Goal: Task Accomplishment & Management: Complete application form

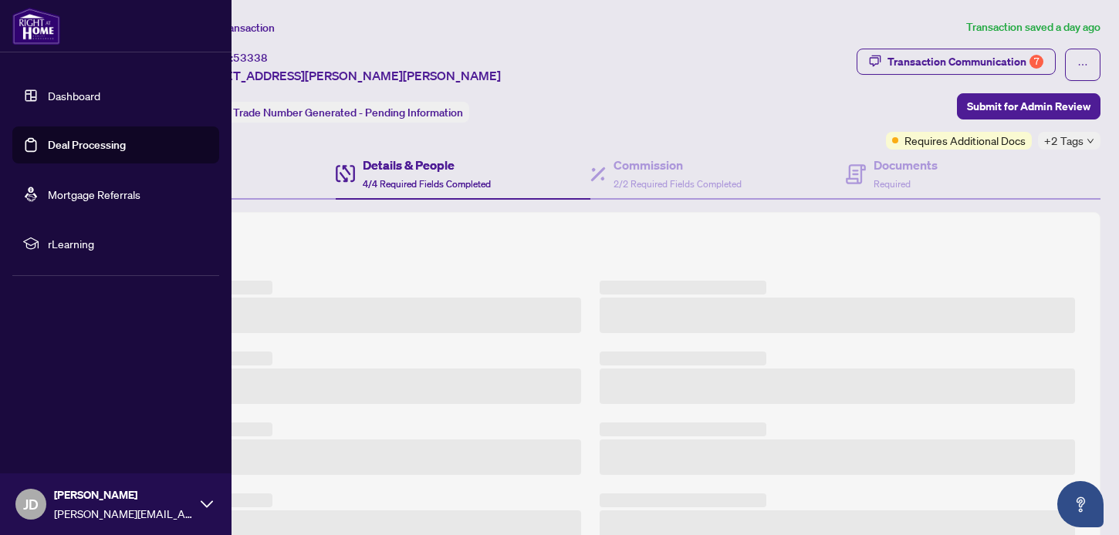
drag, startPoint x: 0, startPoint y: 0, endPoint x: 114, endPoint y: 221, distance: 248.5
click at [48, 138] on link "Deal Processing" at bounding box center [87, 145] width 78 height 14
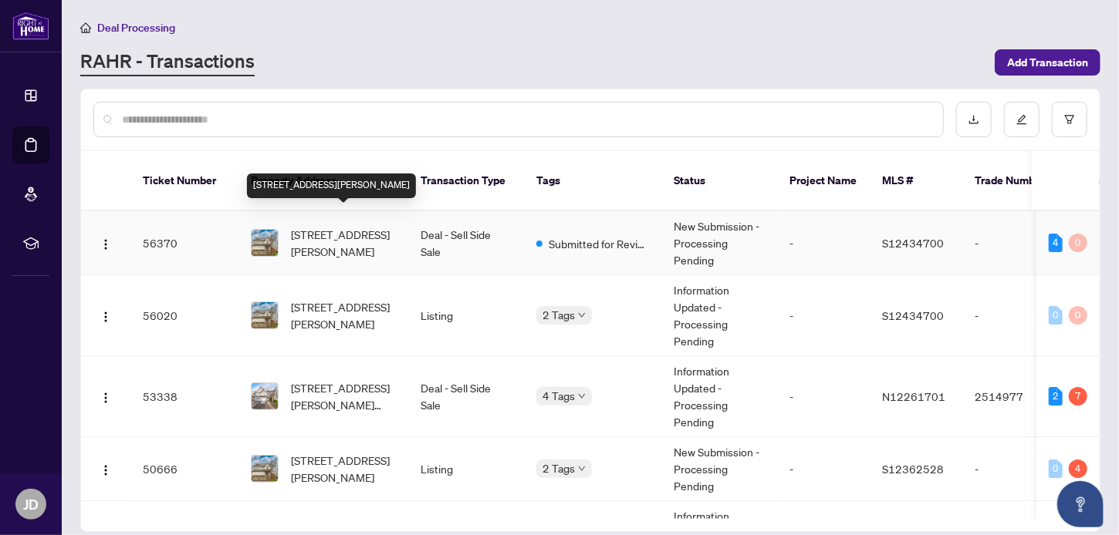
click at [322, 234] on span "[STREET_ADDRESS][PERSON_NAME]" at bounding box center [343, 243] width 105 height 34
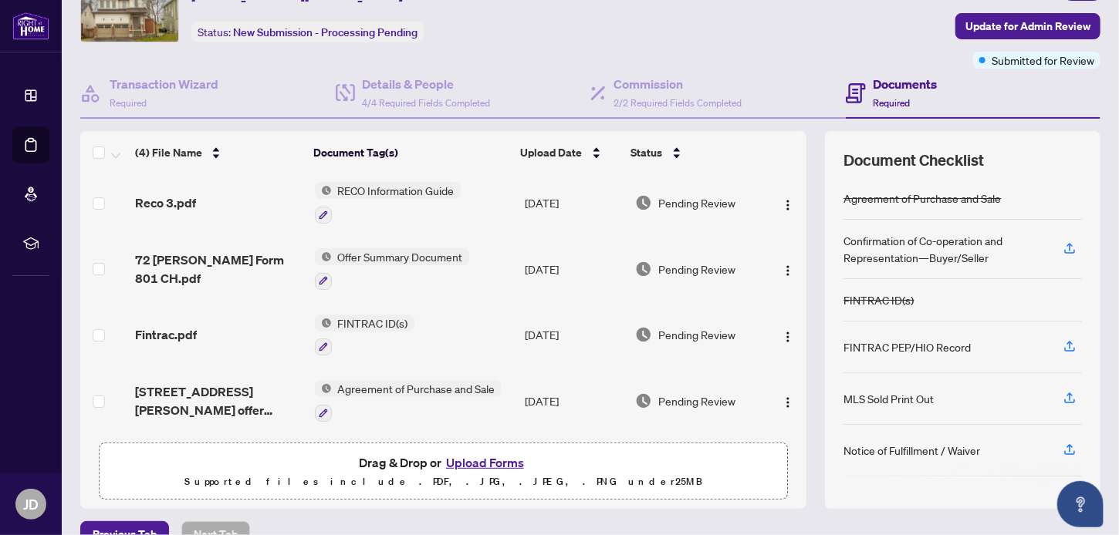
scroll to position [110, 0]
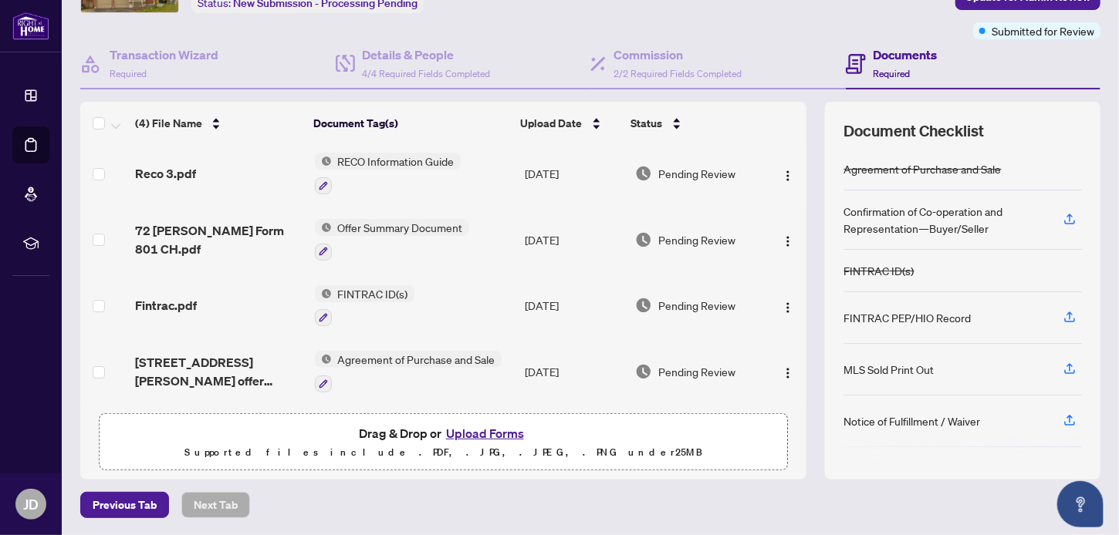
click at [488, 437] on button "Upload Forms" at bounding box center [484, 434] width 87 height 20
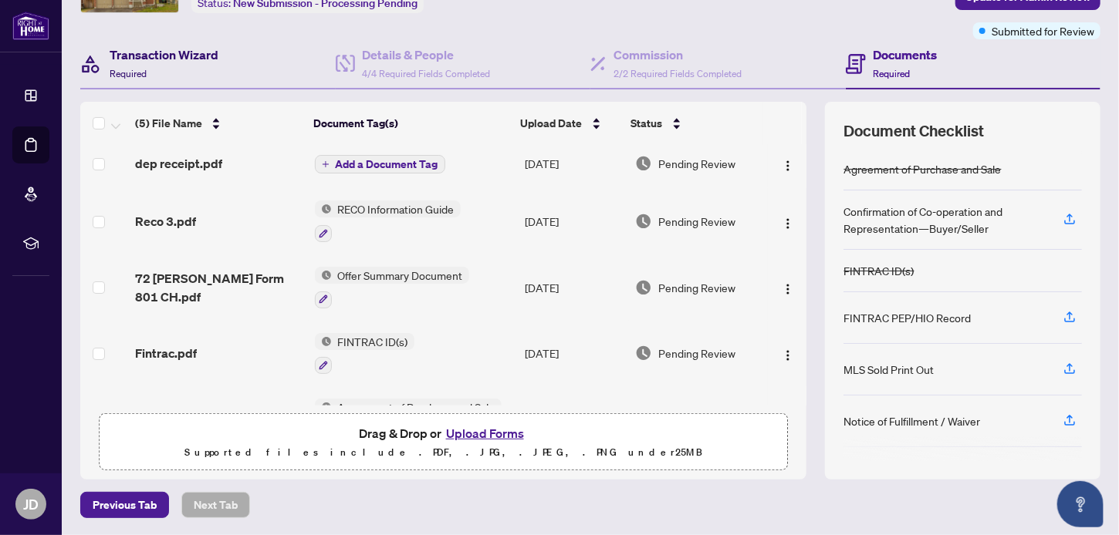
click at [148, 62] on h4 "Transaction Wizard" at bounding box center [164, 55] width 109 height 19
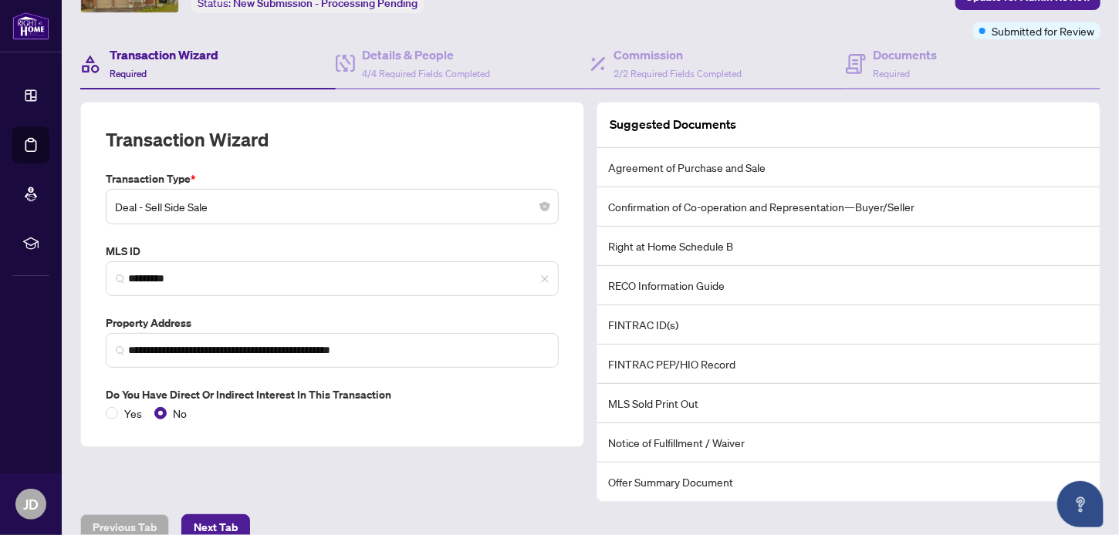
scroll to position [130, 0]
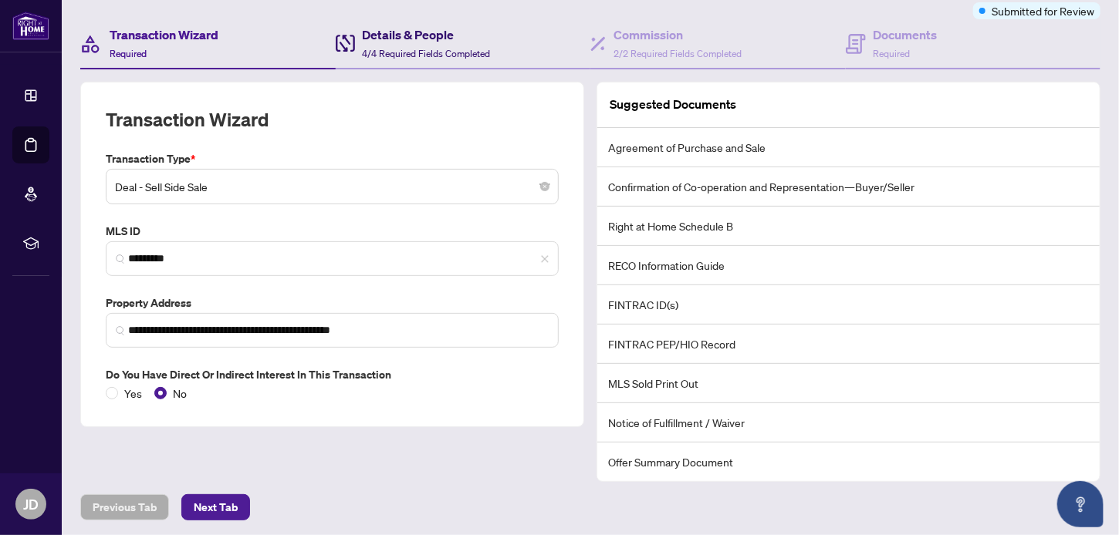
click at [380, 45] on div "Details & People 4/4 Required Fields Completed" at bounding box center [427, 43] width 128 height 36
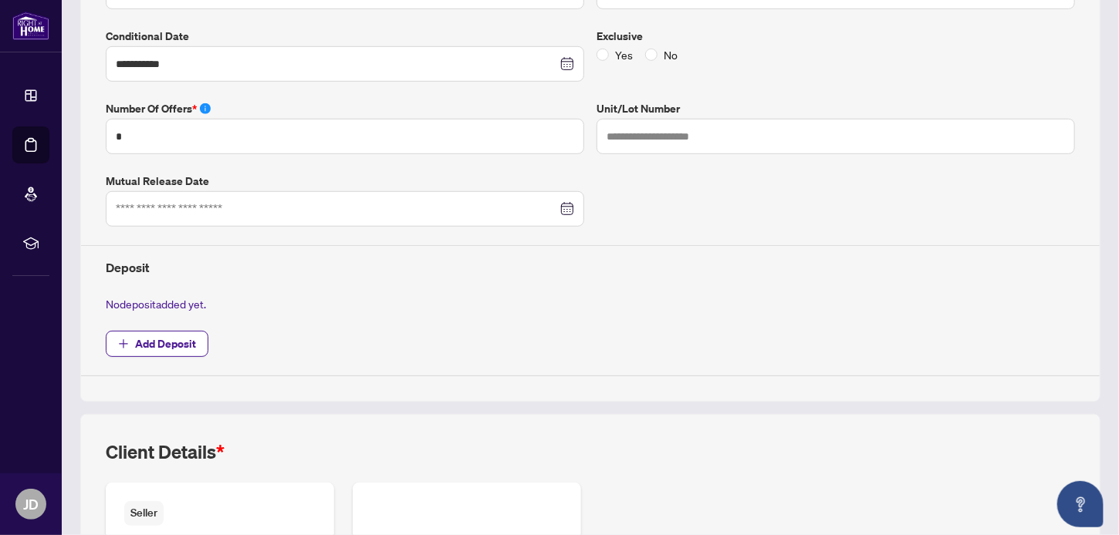
scroll to position [398, 0]
click at [149, 339] on span "Add Deposit" at bounding box center [165, 343] width 61 height 25
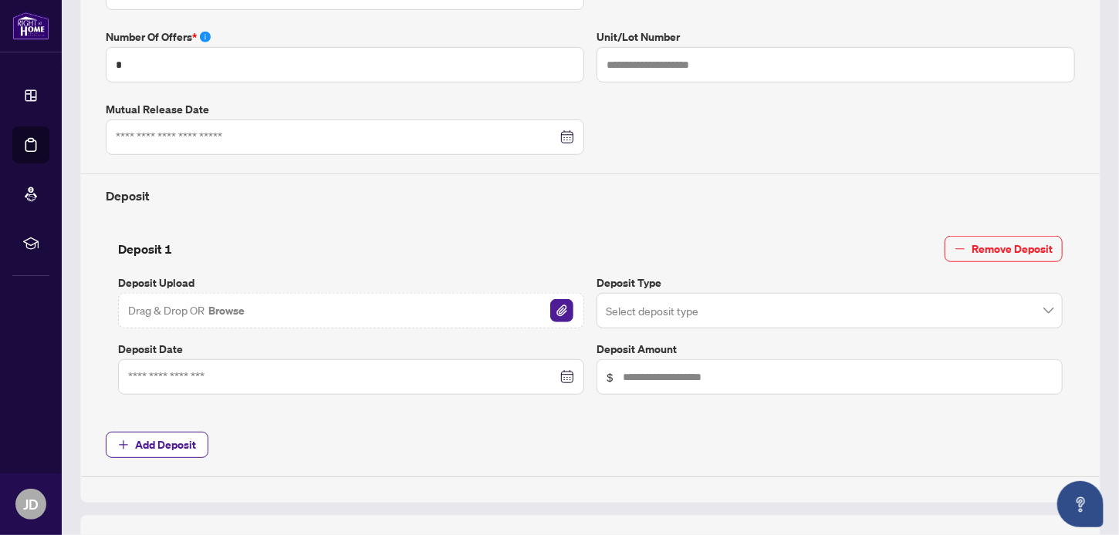
scroll to position [506, 0]
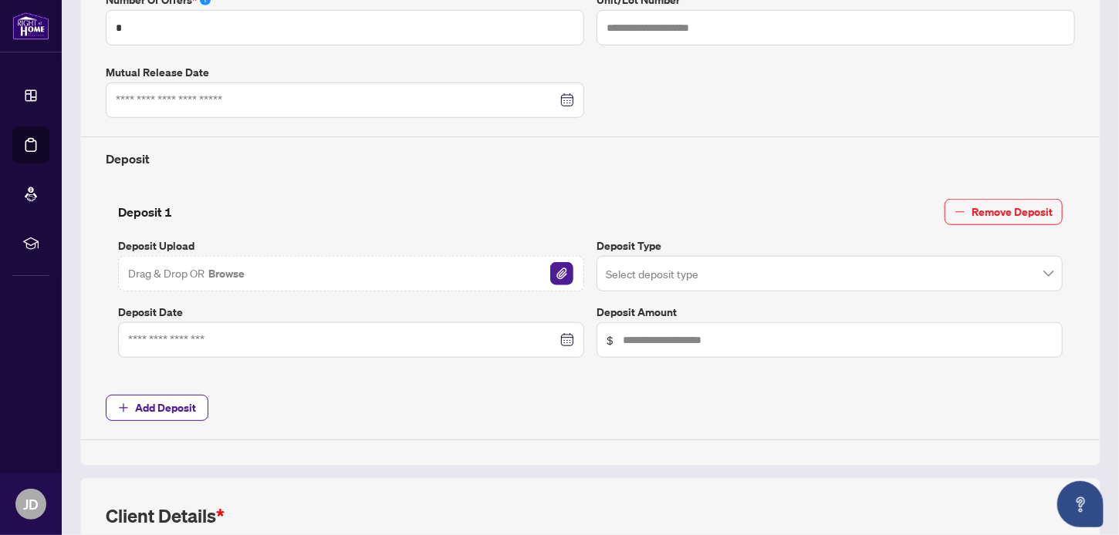
click at [670, 275] on input "search" at bounding box center [823, 276] width 434 height 34
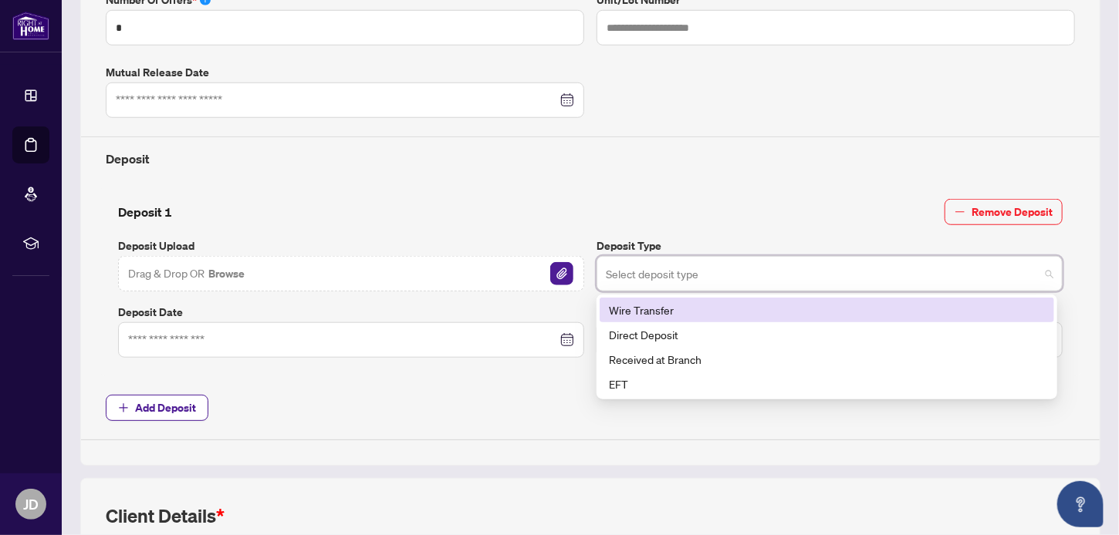
click at [649, 305] on div "Wire Transfer" at bounding box center [827, 310] width 436 height 17
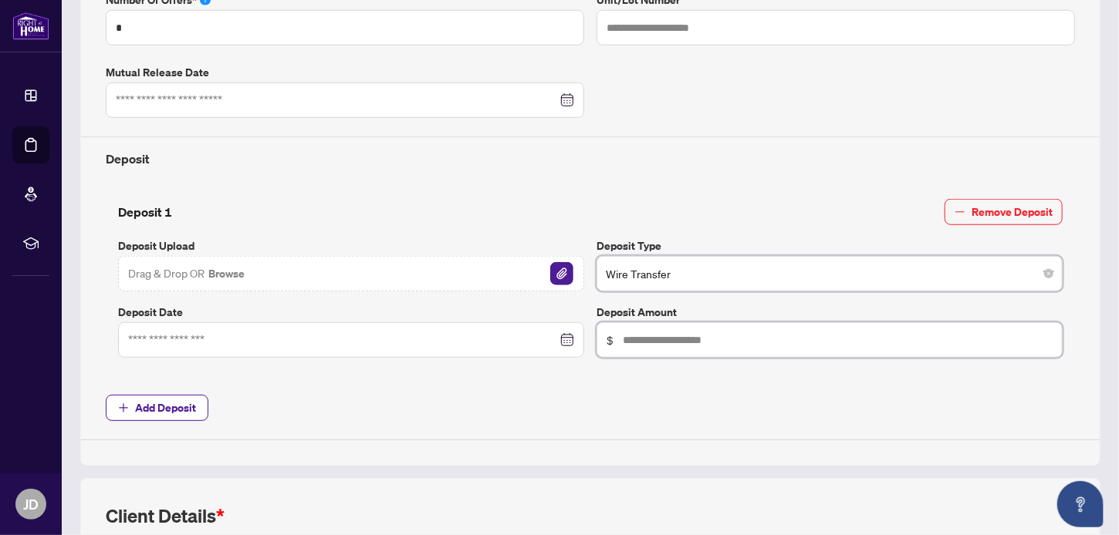
click at [627, 334] on input "text" at bounding box center [838, 340] width 430 height 17
type input "******"
click at [185, 272] on span "Drag & Drop OR Browse" at bounding box center [187, 274] width 118 height 20
click at [162, 223] on div "Deposit 1 Remove Deposit Deposit Upload Drag & Drop OR Browse Deposit Type Wire…" at bounding box center [590, 278] width 957 height 159
click at [180, 340] on input at bounding box center [342, 340] width 429 height 17
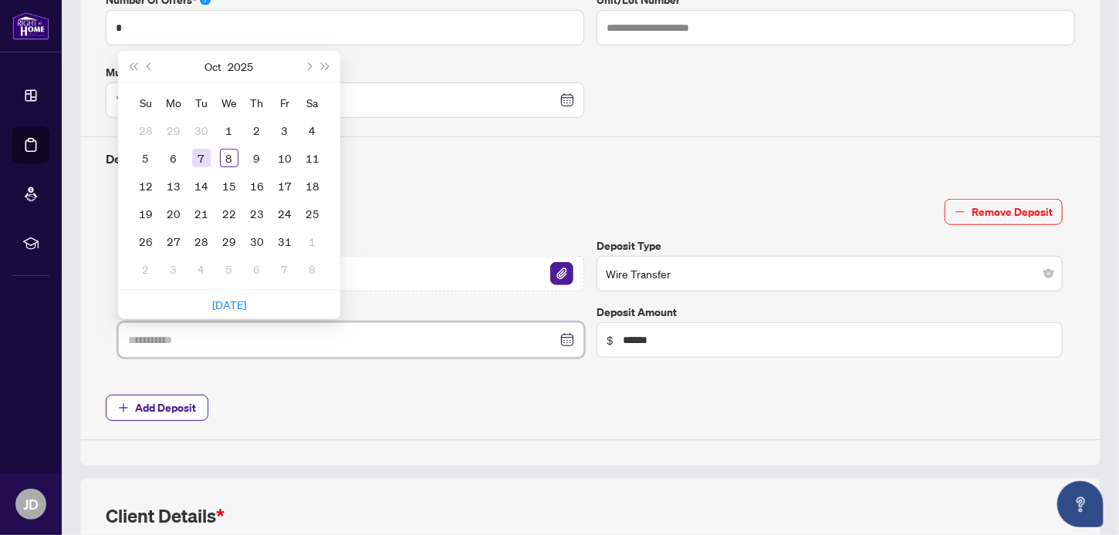
type input "**********"
click at [201, 154] on div "7" at bounding box center [201, 158] width 19 height 19
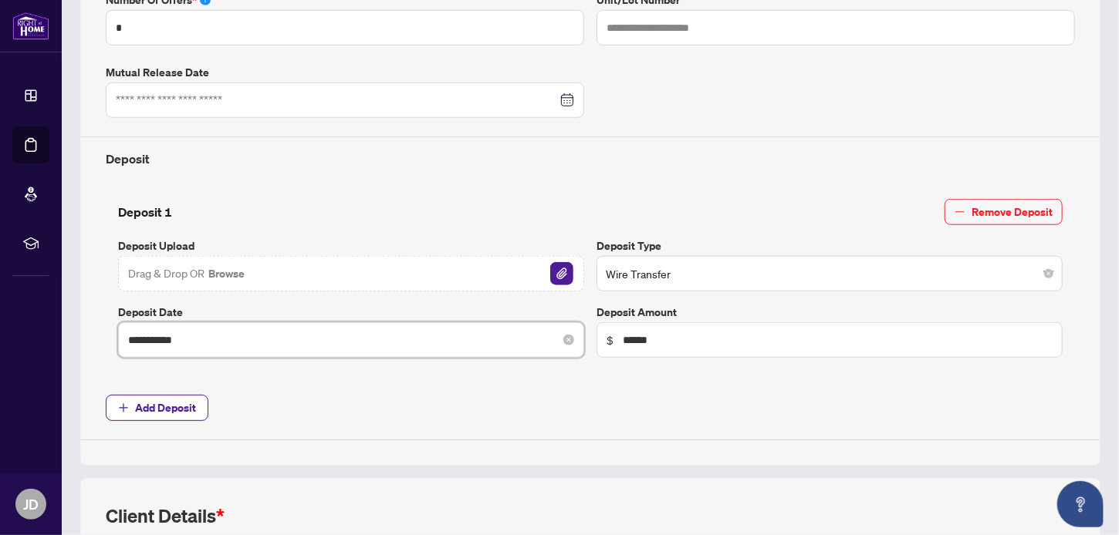
click at [201, 334] on input "**********" at bounding box center [342, 340] width 429 height 17
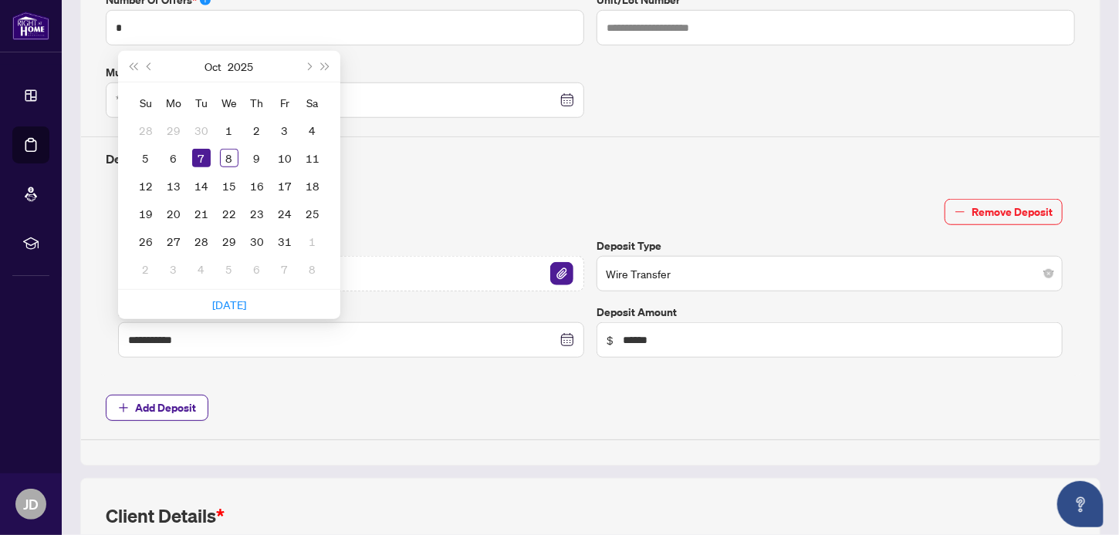
click at [393, 406] on span "Add Deposit" at bounding box center [590, 408] width 969 height 26
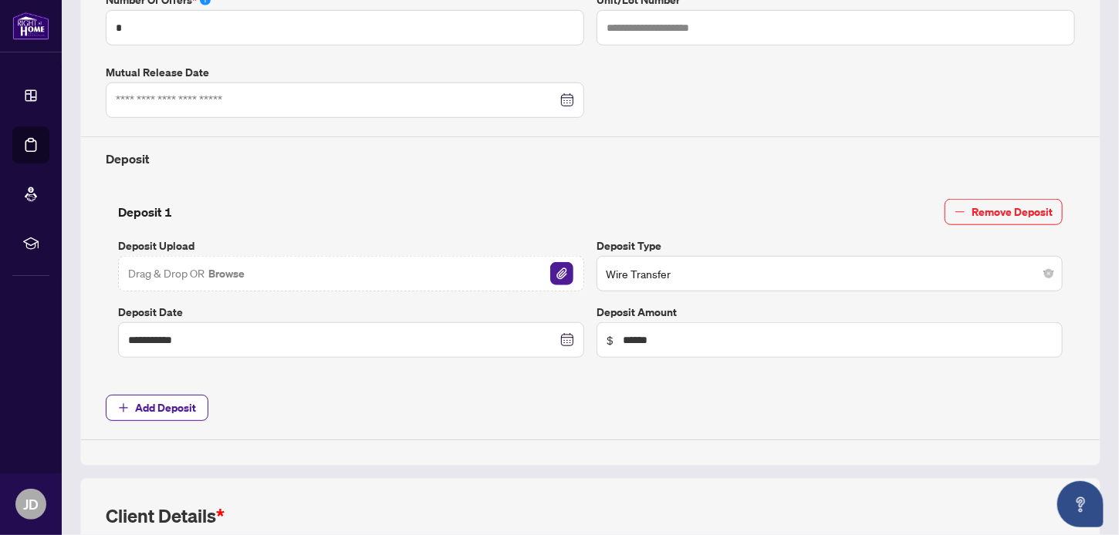
click at [168, 256] on div "Drag & Drop OR Browse" at bounding box center [351, 273] width 466 height 35
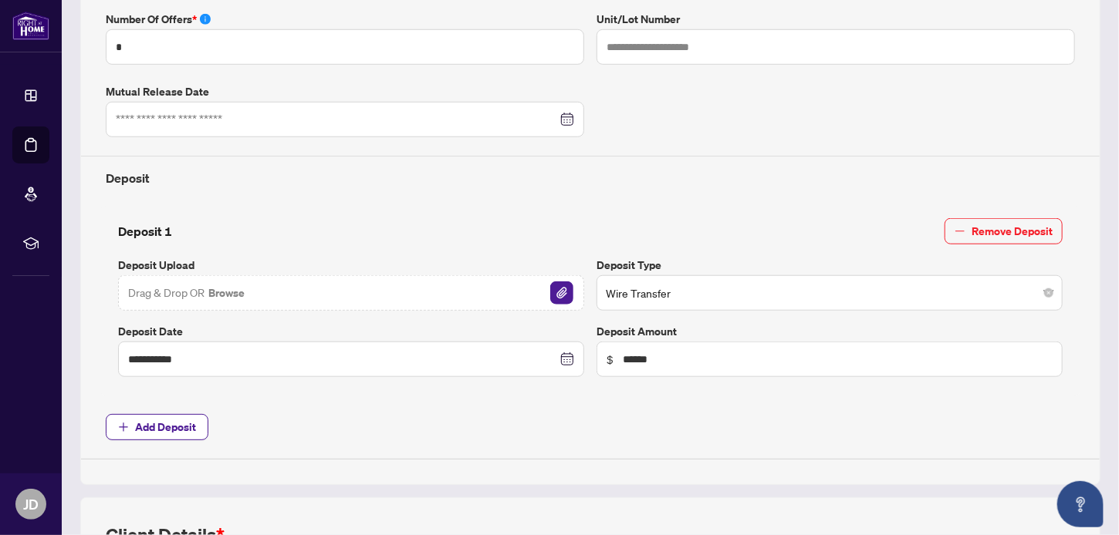
scroll to position [488, 0]
click at [559, 288] on img "button" at bounding box center [561, 292] width 23 height 23
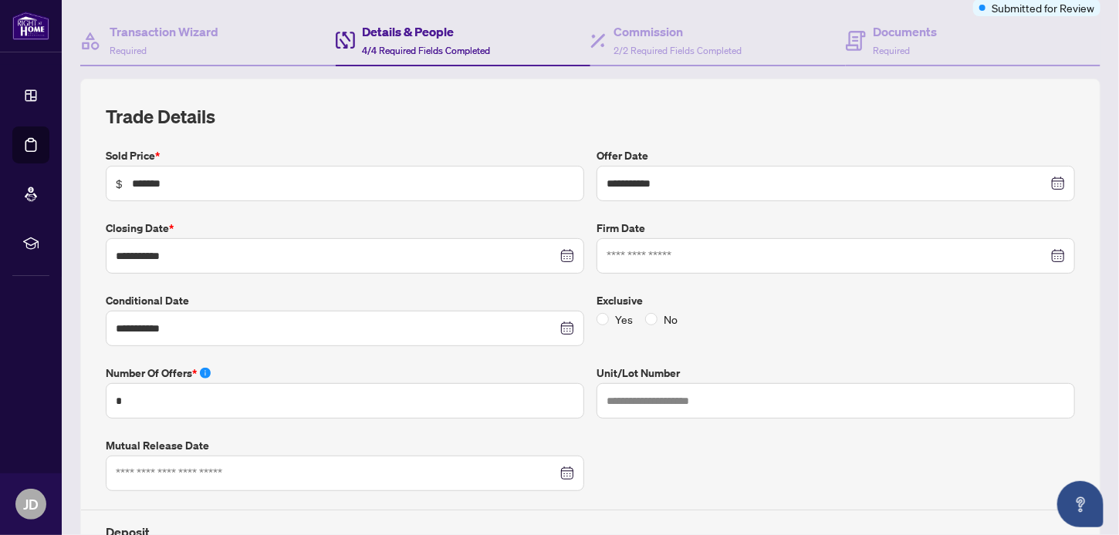
scroll to position [0, 0]
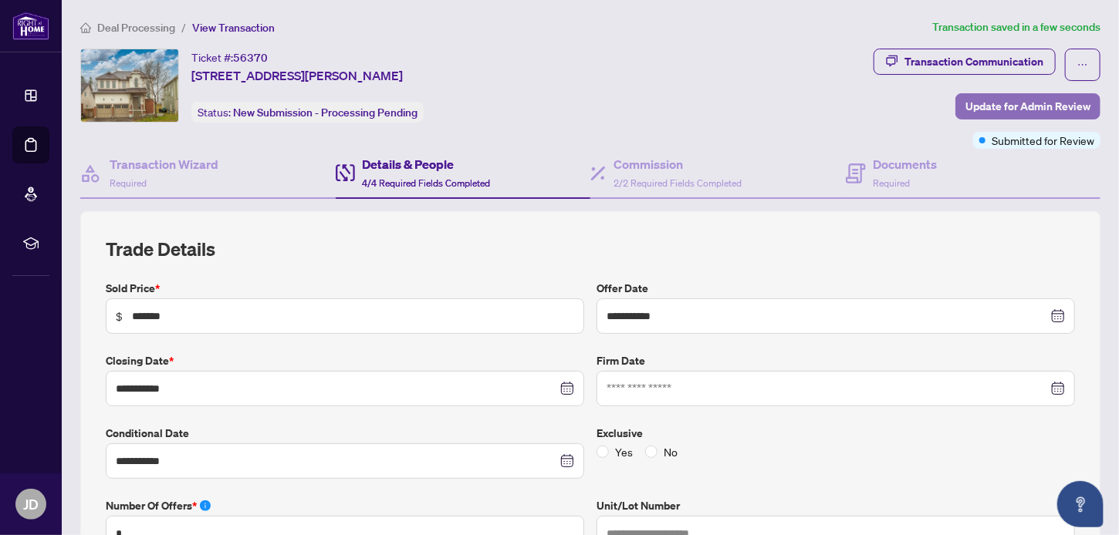
click at [1003, 113] on span "Update for Admin Review" at bounding box center [1027, 106] width 125 height 25
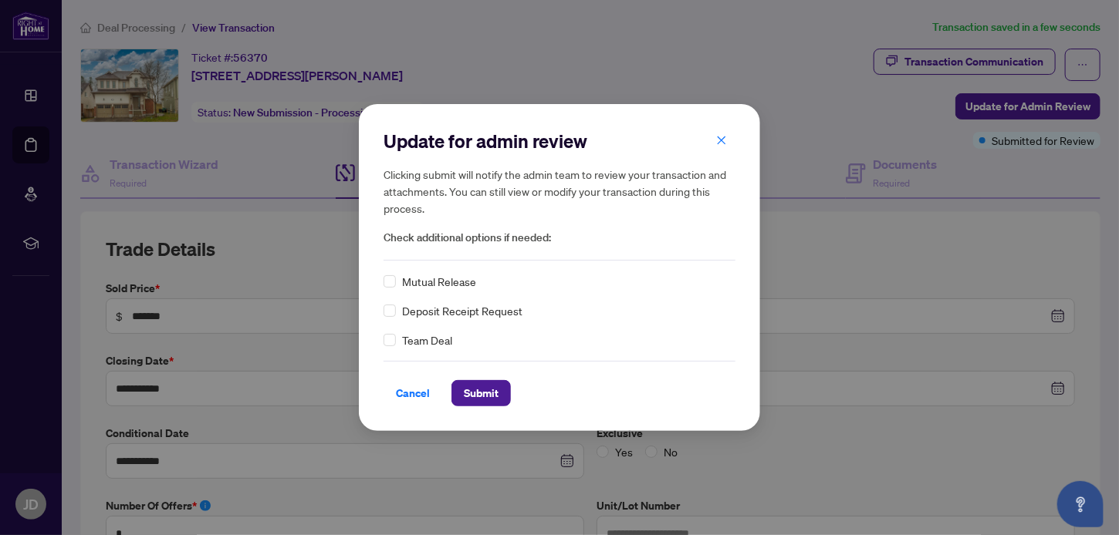
click at [382, 313] on div "Update for admin review Clicking submit will notify the admin team to review yo…" at bounding box center [559, 267] width 401 height 326
click at [478, 391] on span "Submit" at bounding box center [481, 393] width 35 height 25
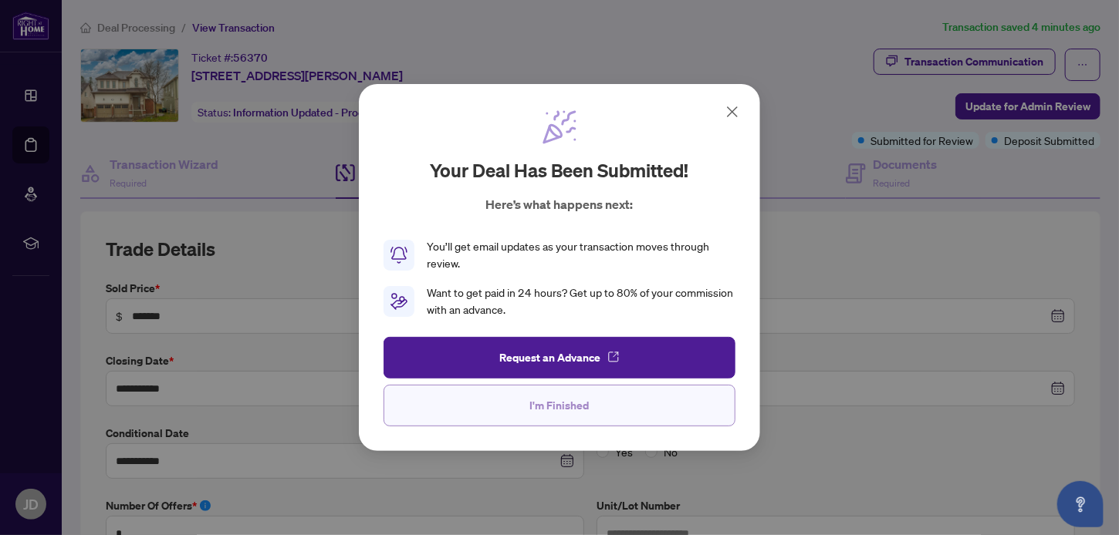
click at [553, 407] on span "I'm Finished" at bounding box center [559, 405] width 59 height 25
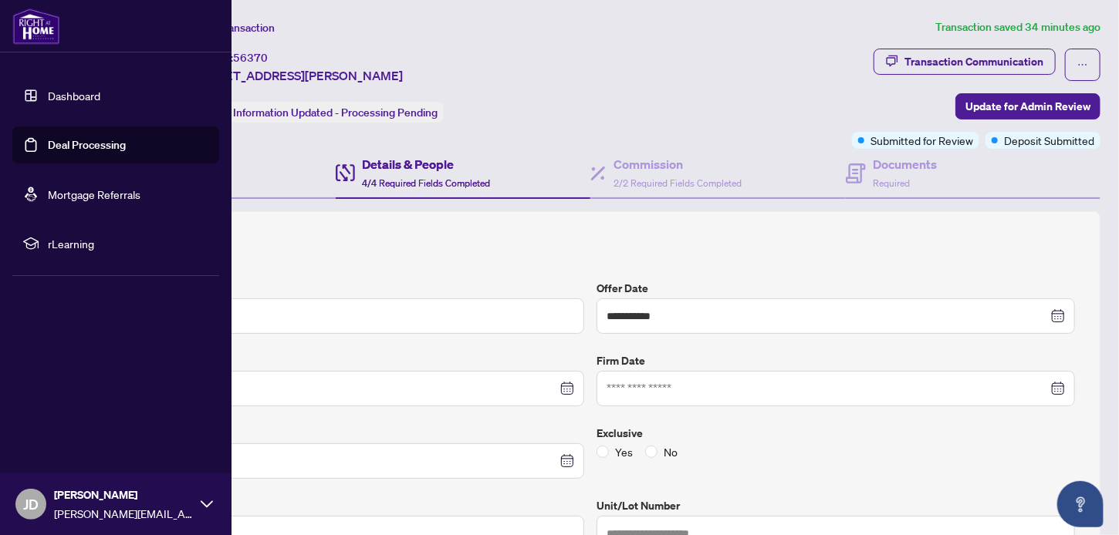
click at [48, 152] on link "Deal Processing" at bounding box center [87, 145] width 78 height 14
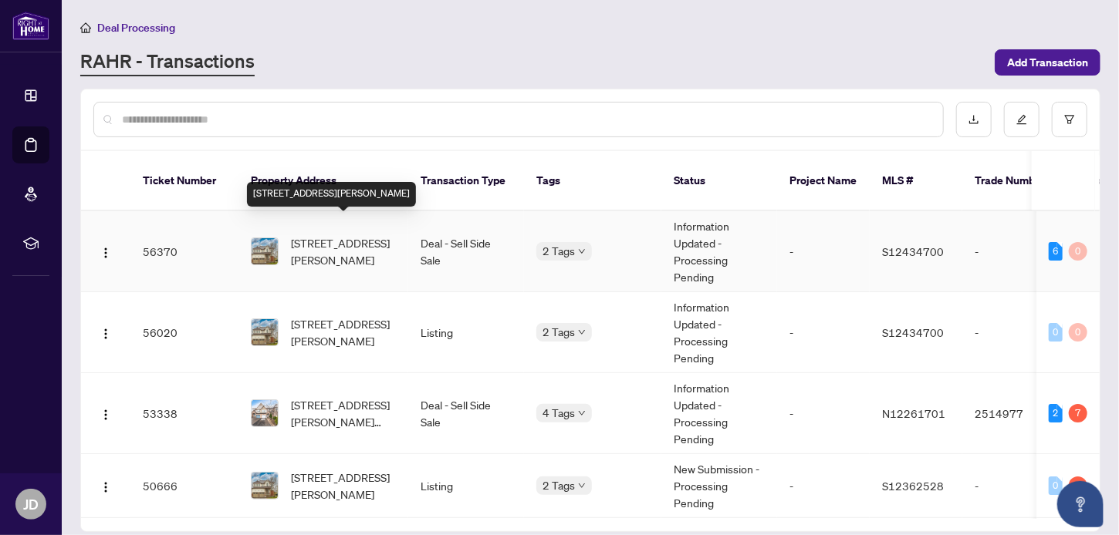
click at [330, 235] on span "[STREET_ADDRESS][PERSON_NAME]" at bounding box center [343, 252] width 105 height 34
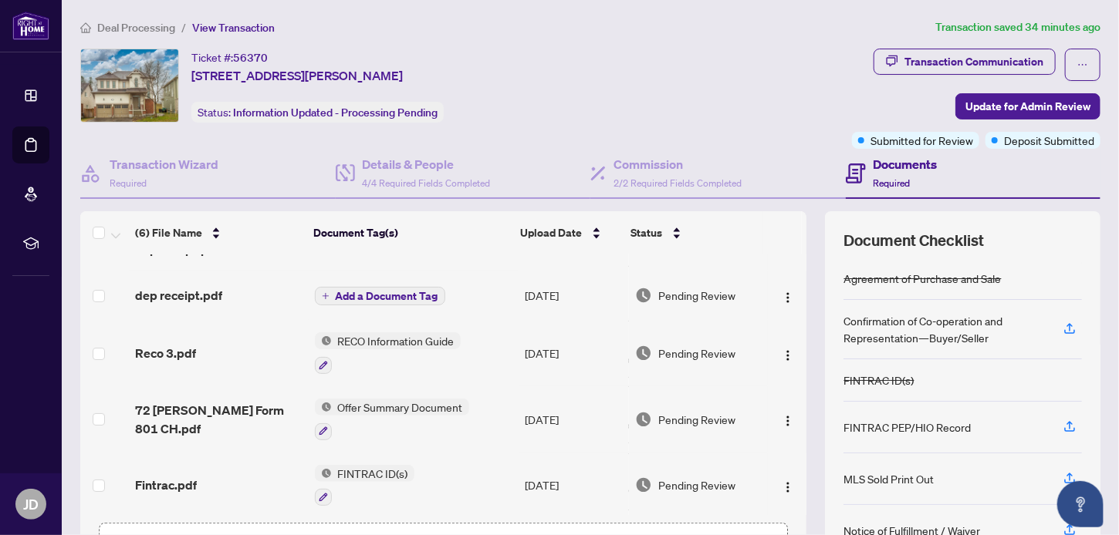
scroll to position [46, 0]
click at [657, 172] on h4 "Commission" at bounding box center [677, 164] width 128 height 19
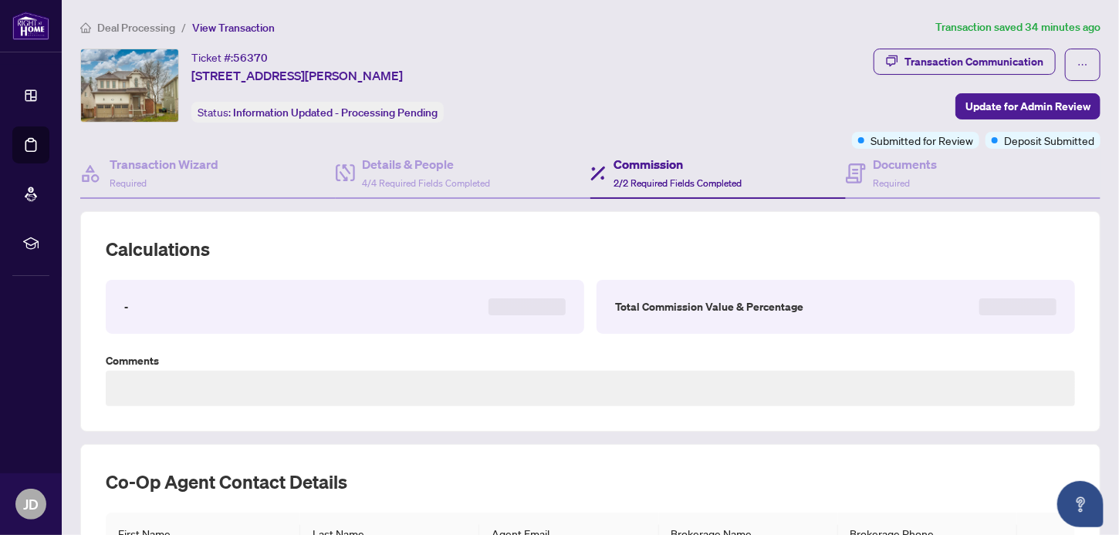
type textarea "**********"
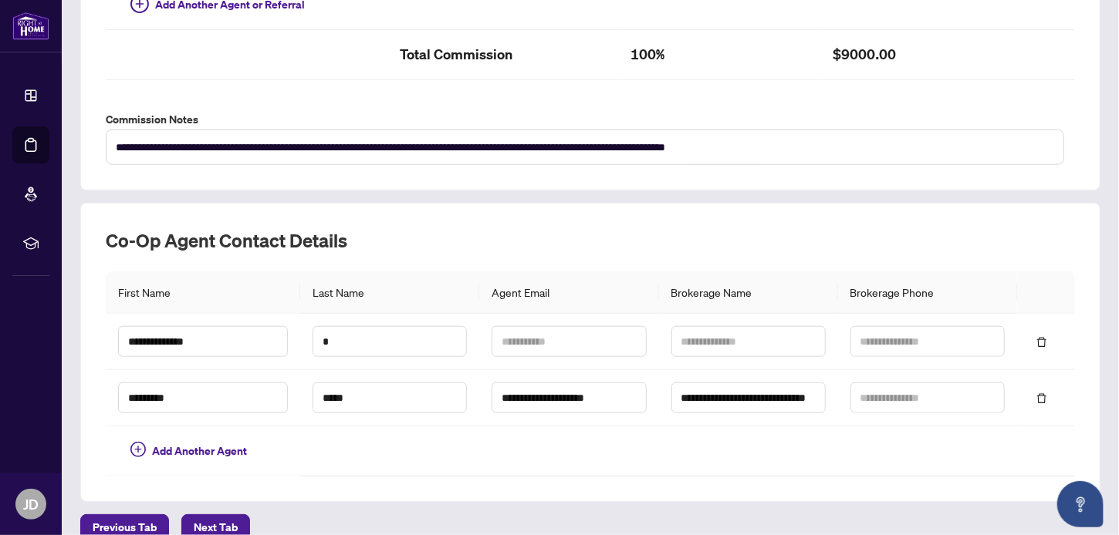
scroll to position [592, 0]
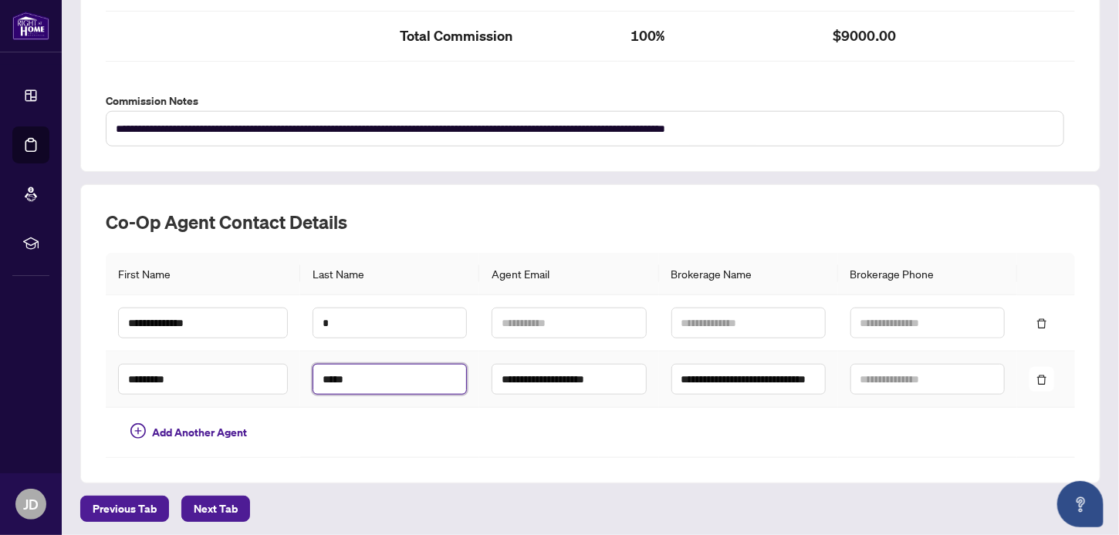
click at [346, 380] on input "*****" at bounding box center [389, 379] width 154 height 31
click at [675, 443] on td at bounding box center [748, 433] width 179 height 50
click at [1036, 319] on icon "delete" at bounding box center [1041, 324] width 11 height 11
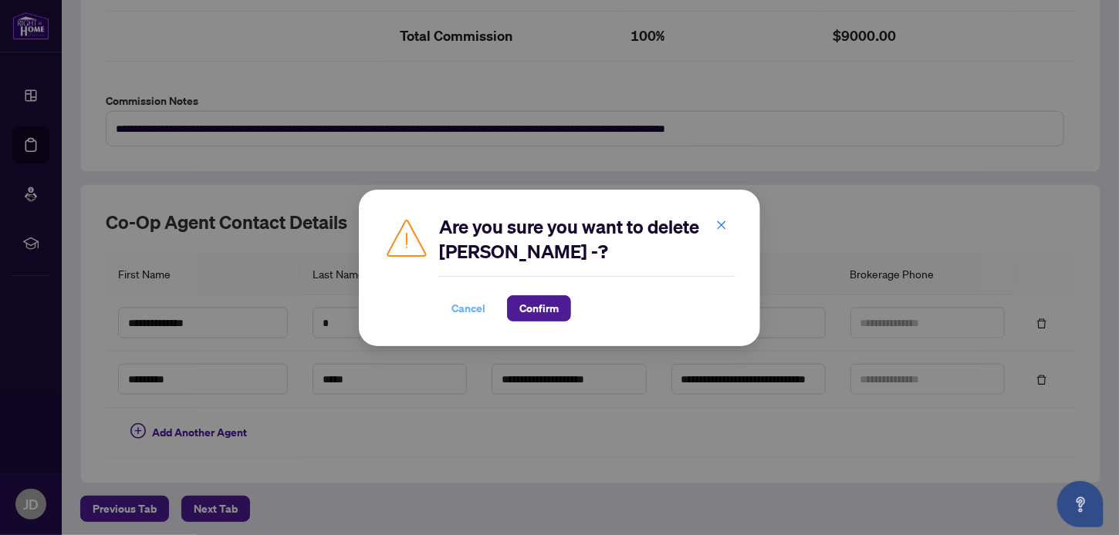
click at [465, 305] on span "Cancel" at bounding box center [468, 308] width 34 height 25
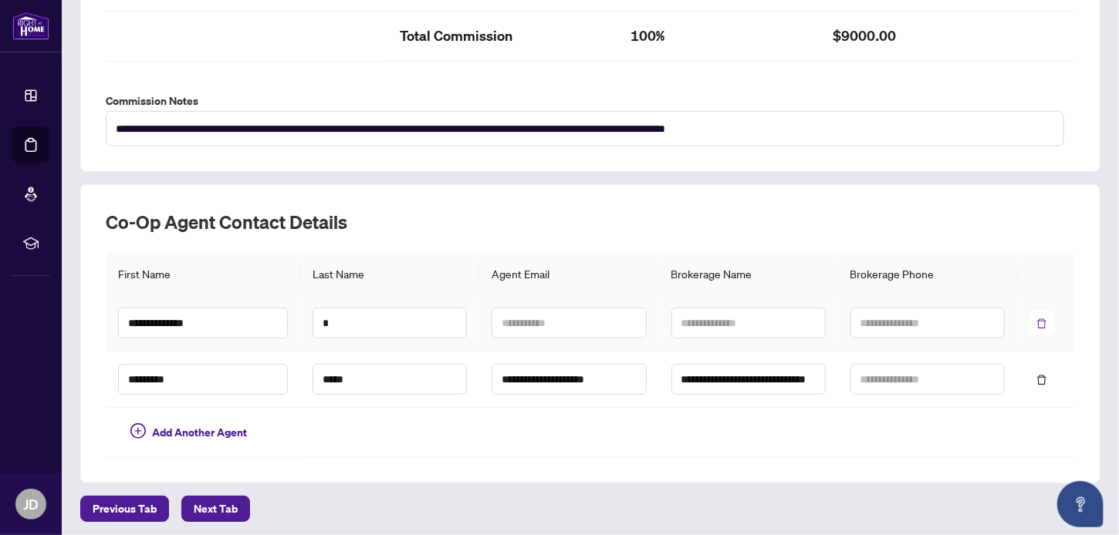
click at [1036, 322] on icon "delete" at bounding box center [1041, 324] width 11 height 11
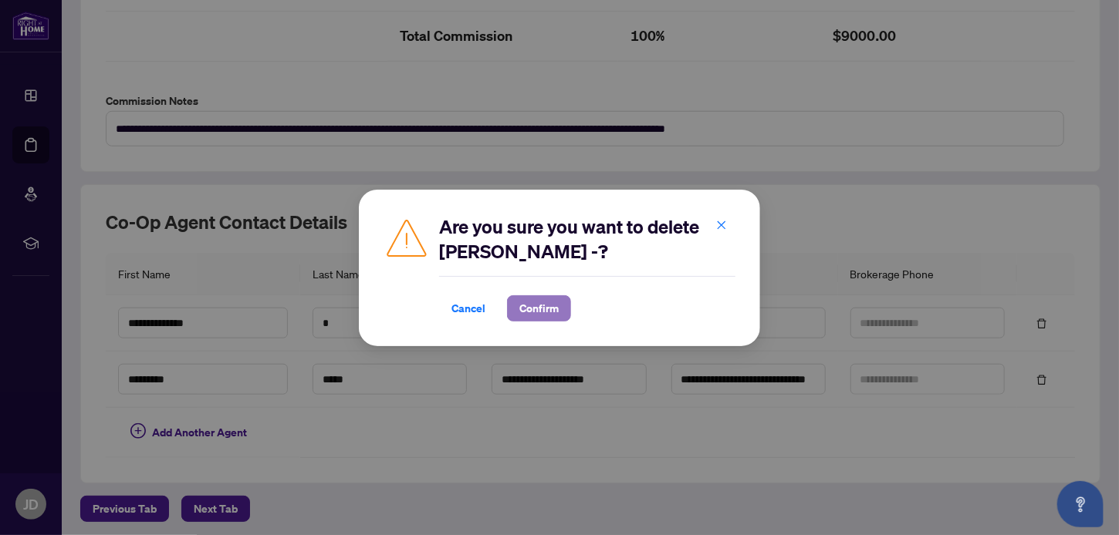
click at [546, 316] on span "Confirm" at bounding box center [538, 308] width 39 height 25
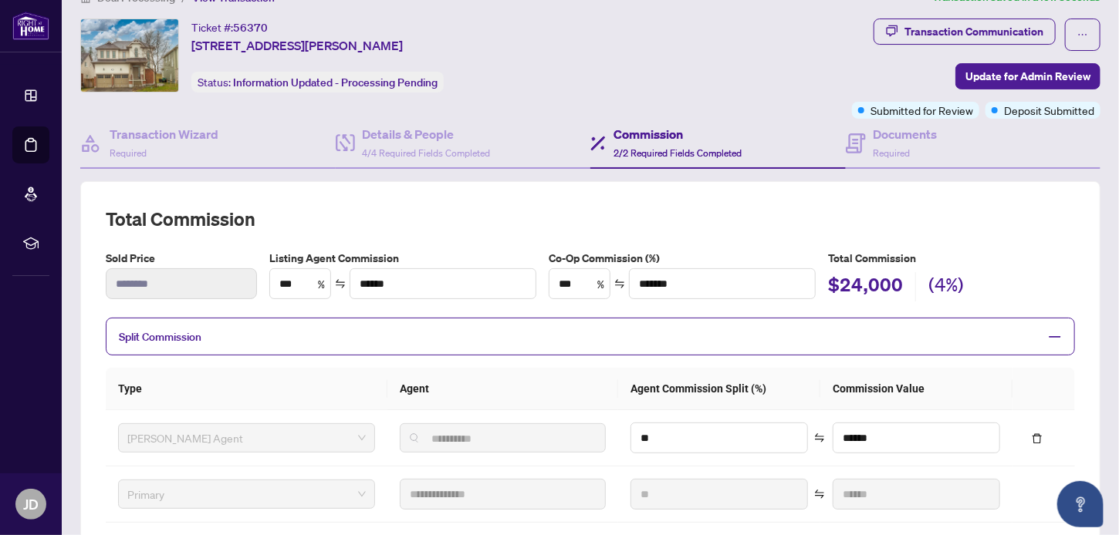
scroll to position [0, 0]
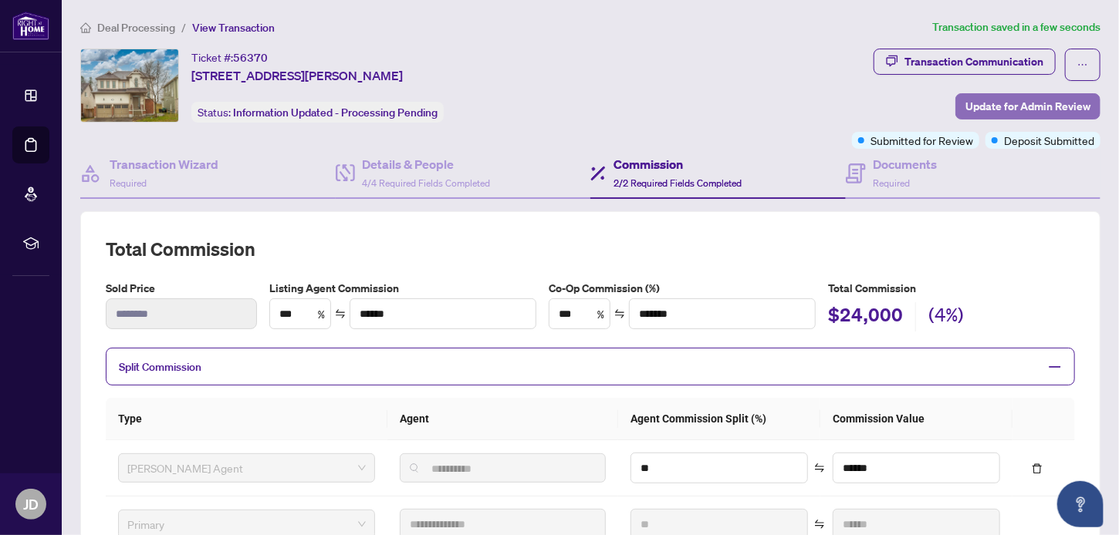
click at [978, 110] on span "Update for Admin Review" at bounding box center [1027, 106] width 125 height 25
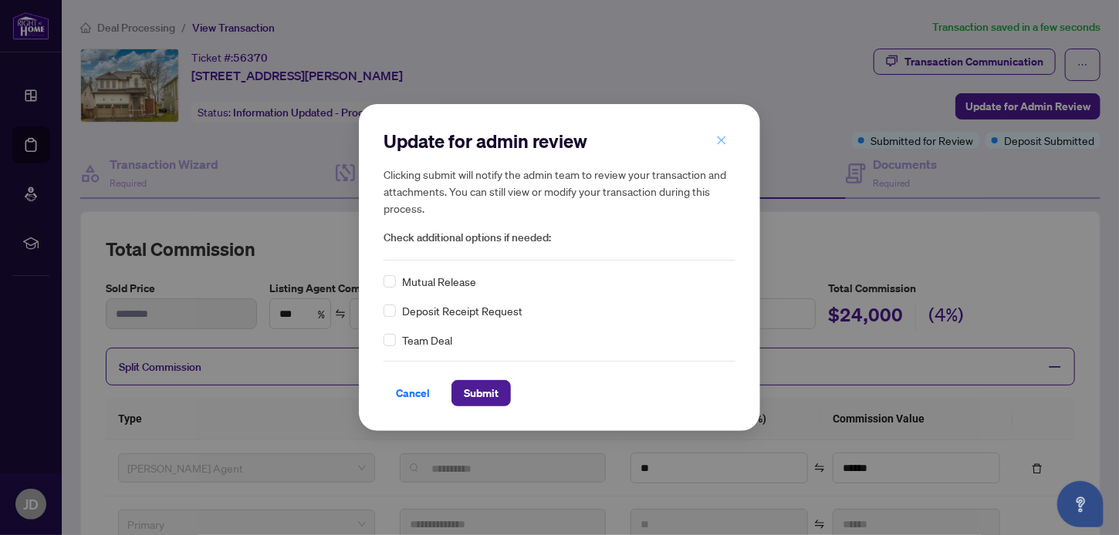
click at [719, 144] on icon "close" at bounding box center [721, 140] width 11 height 11
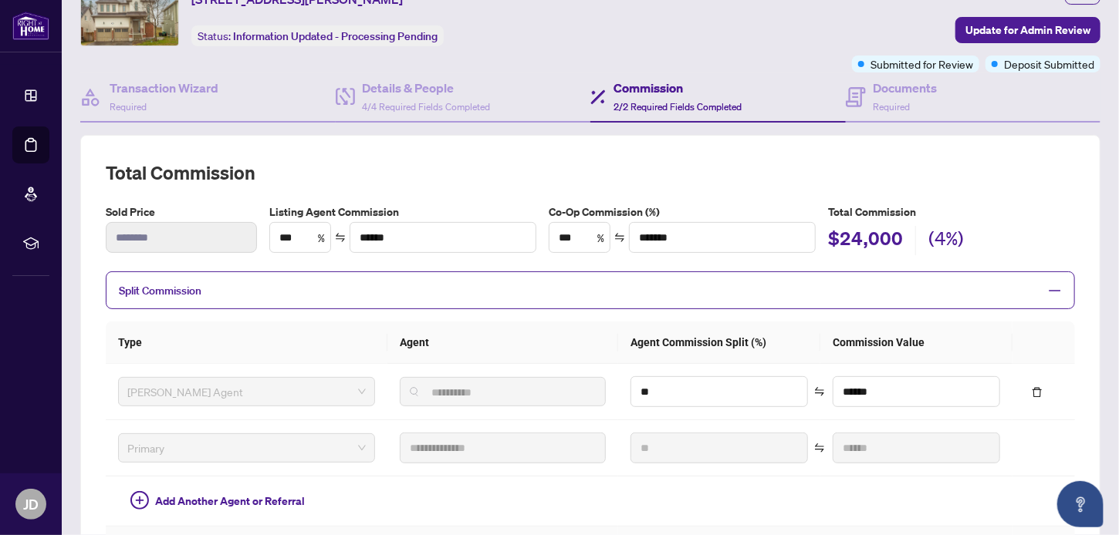
scroll to position [19, 0]
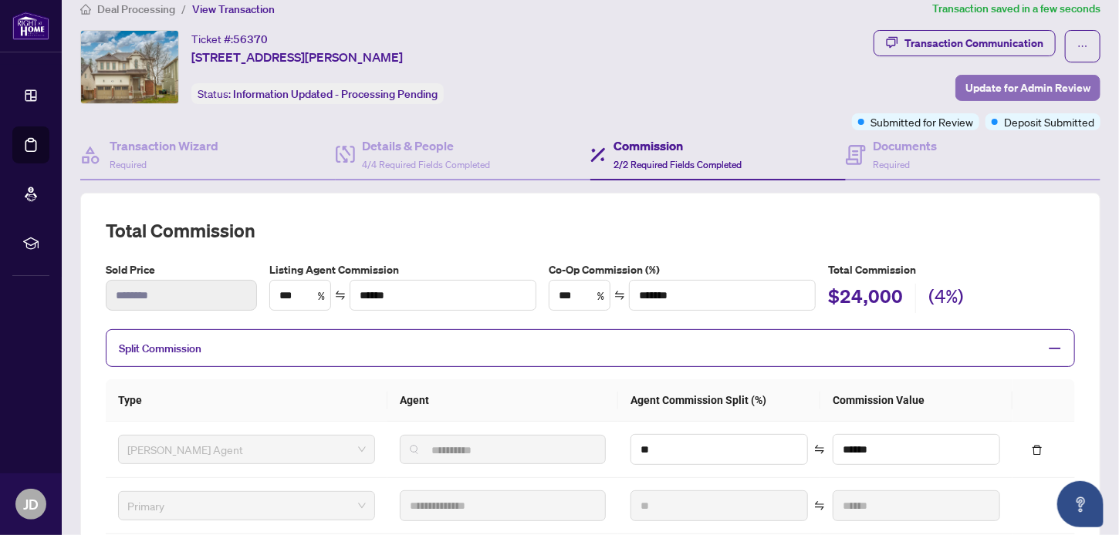
click at [972, 89] on span "Update for Admin Review" at bounding box center [1027, 88] width 125 height 25
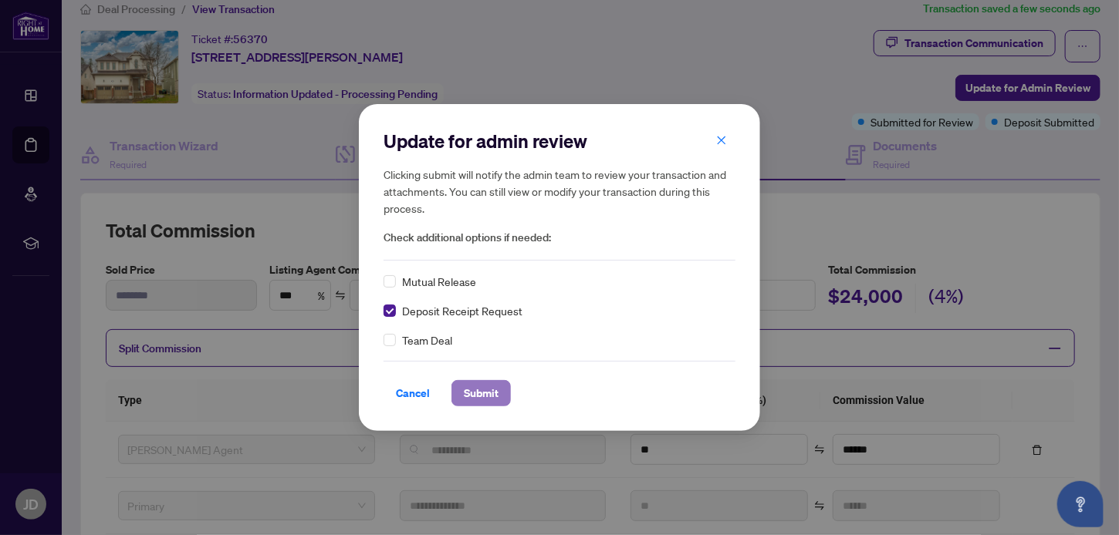
click at [469, 396] on span "Submit" at bounding box center [481, 393] width 35 height 25
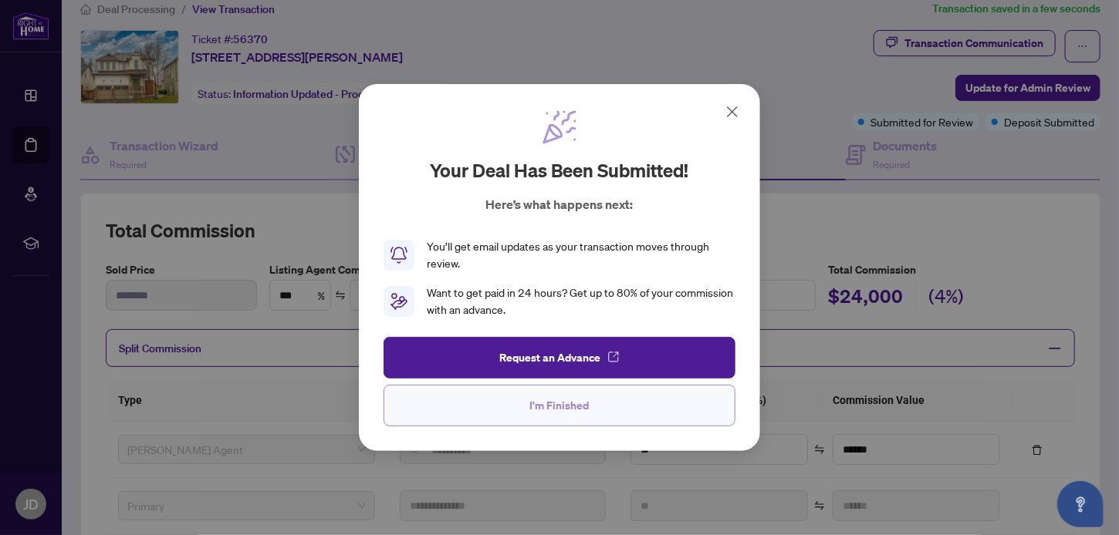
click at [579, 401] on span "I'm Finished" at bounding box center [559, 405] width 59 height 25
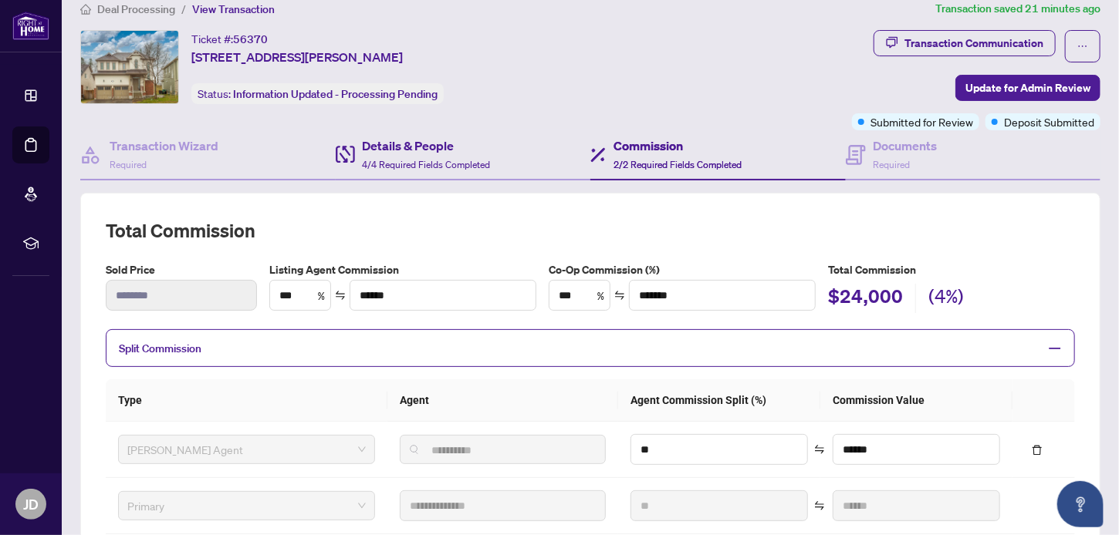
scroll to position [0, 0]
